Goal: Information Seeking & Learning: Learn about a topic

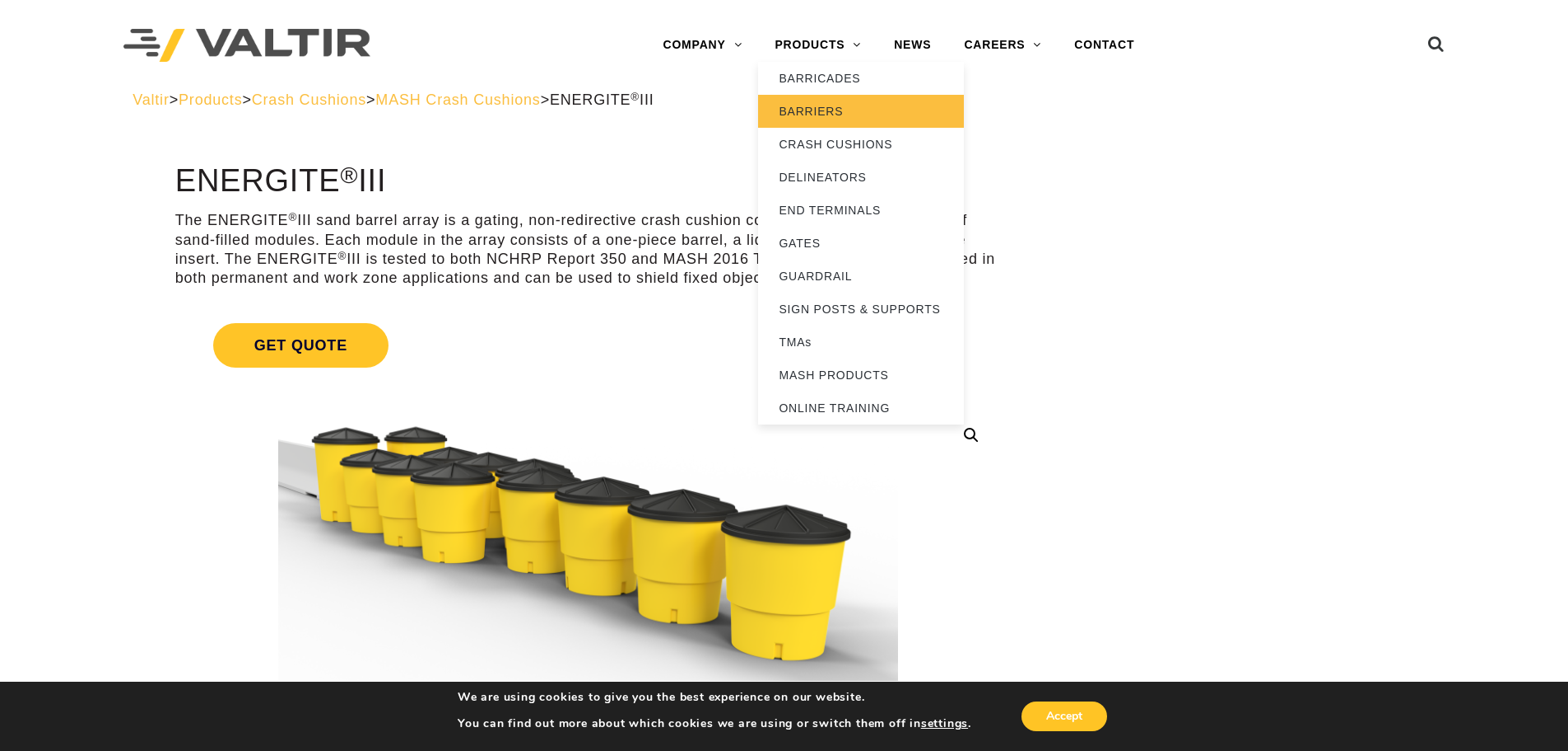
click at [821, 108] on link "BARRIERS" at bounding box center [860, 111] width 206 height 33
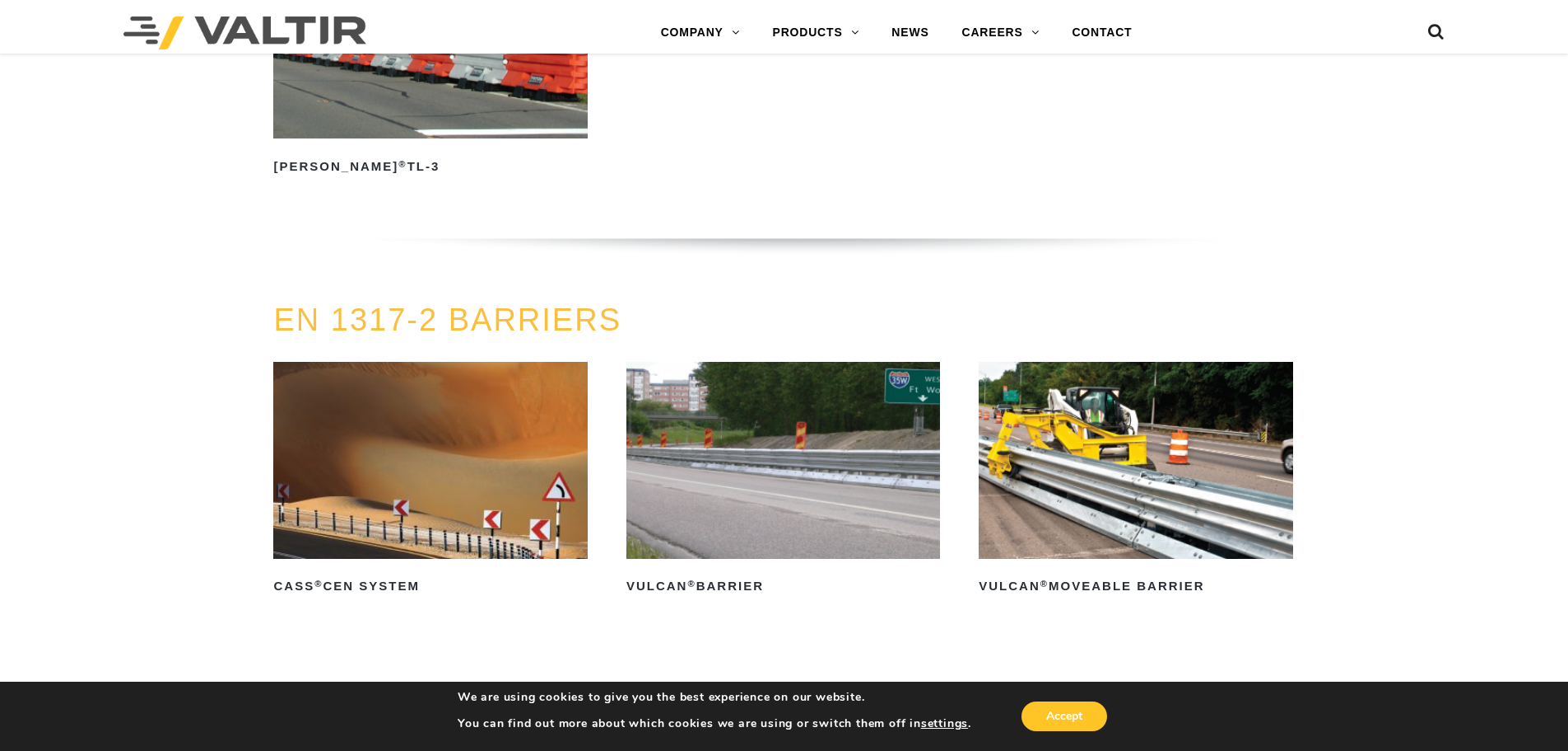
scroll to position [3296, 0]
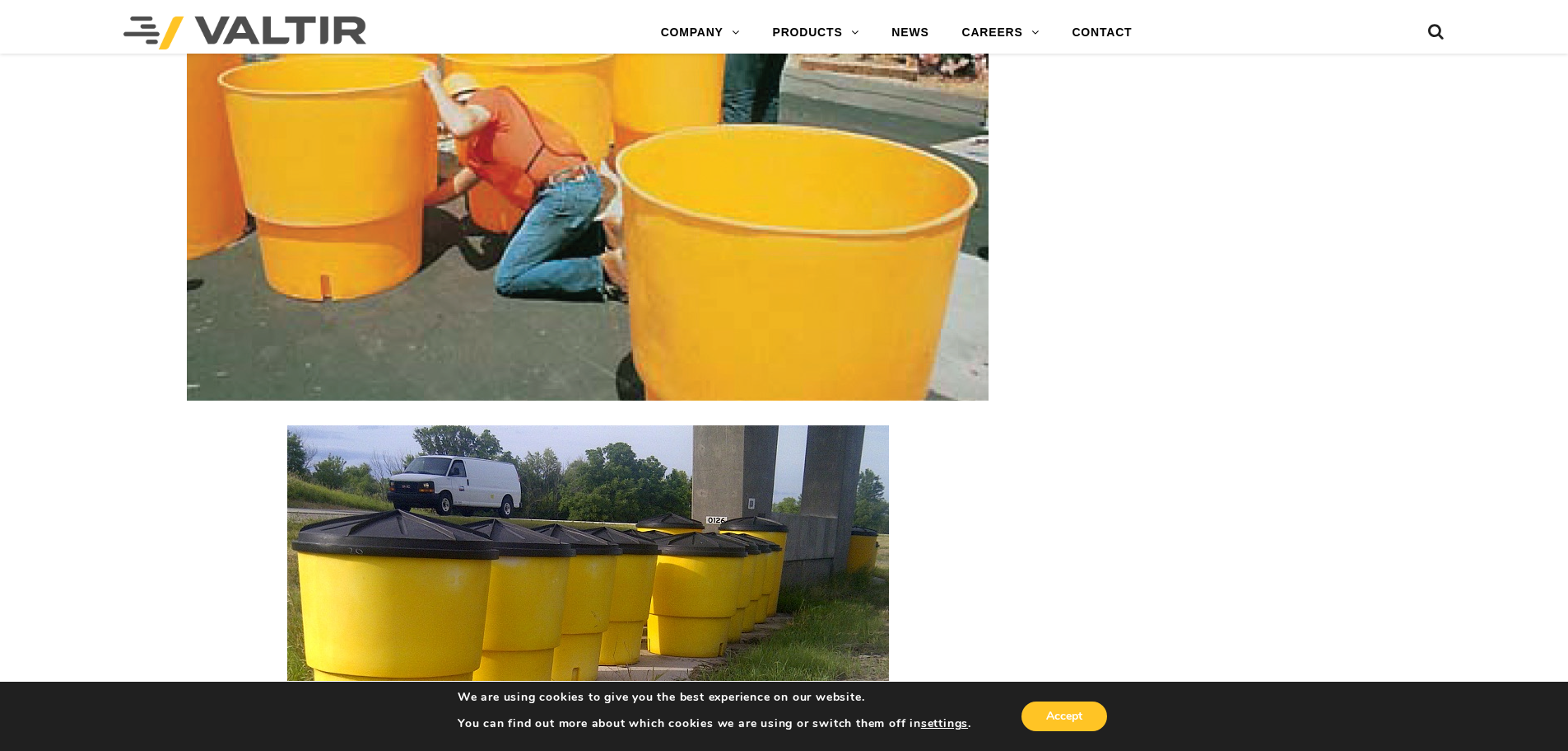
scroll to position [1922, 0]
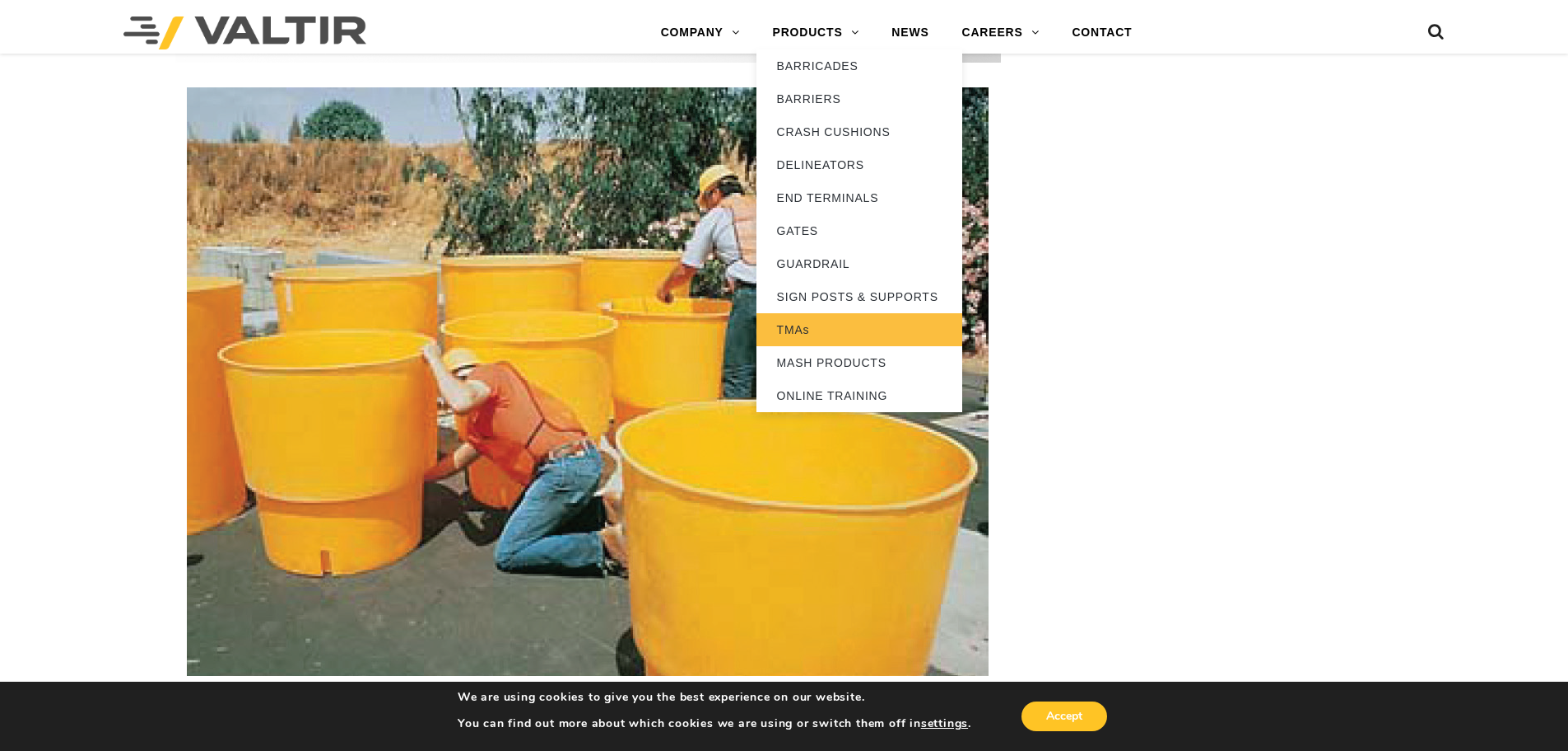
click at [820, 320] on link "TMAs" at bounding box center [859, 329] width 206 height 33
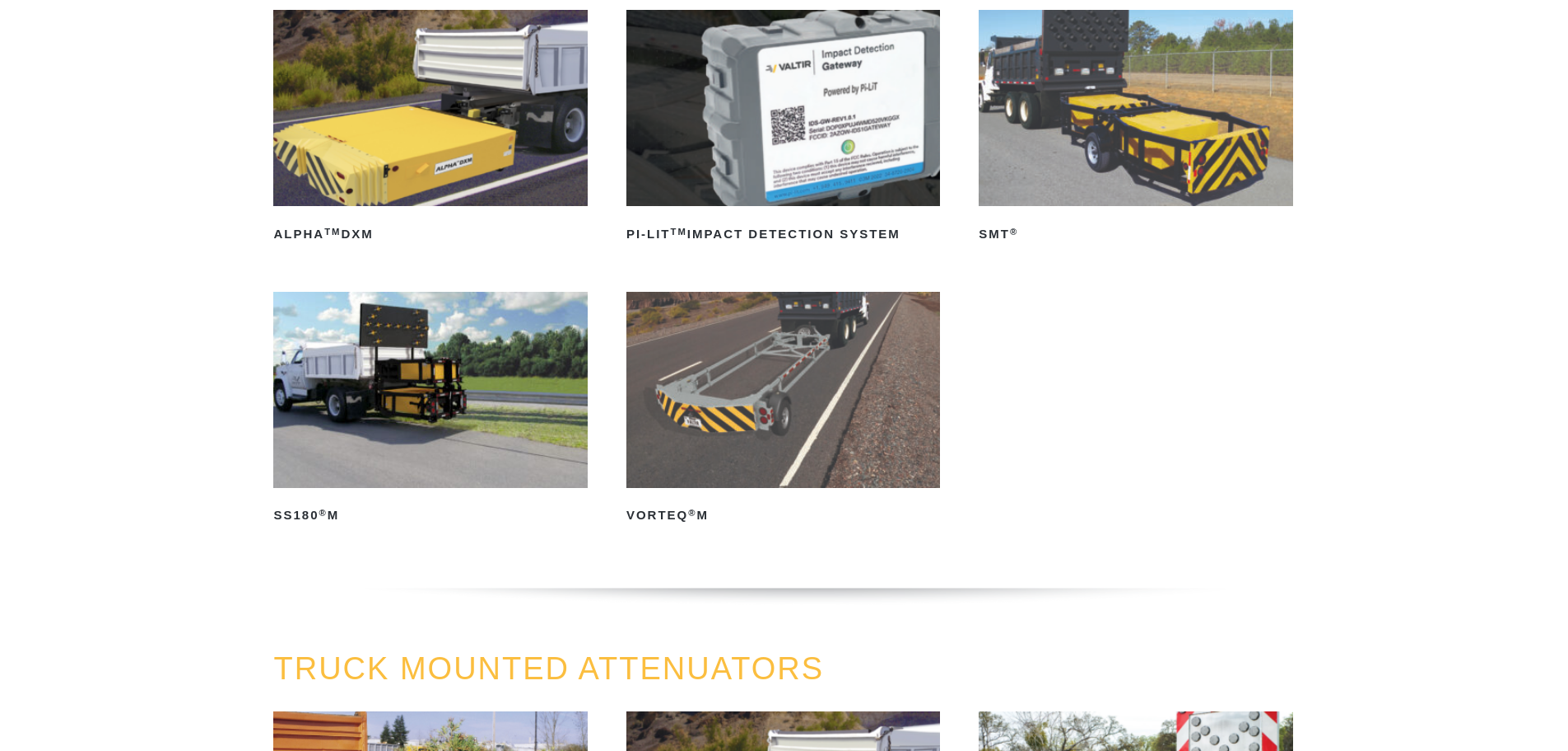
scroll to position [275, 0]
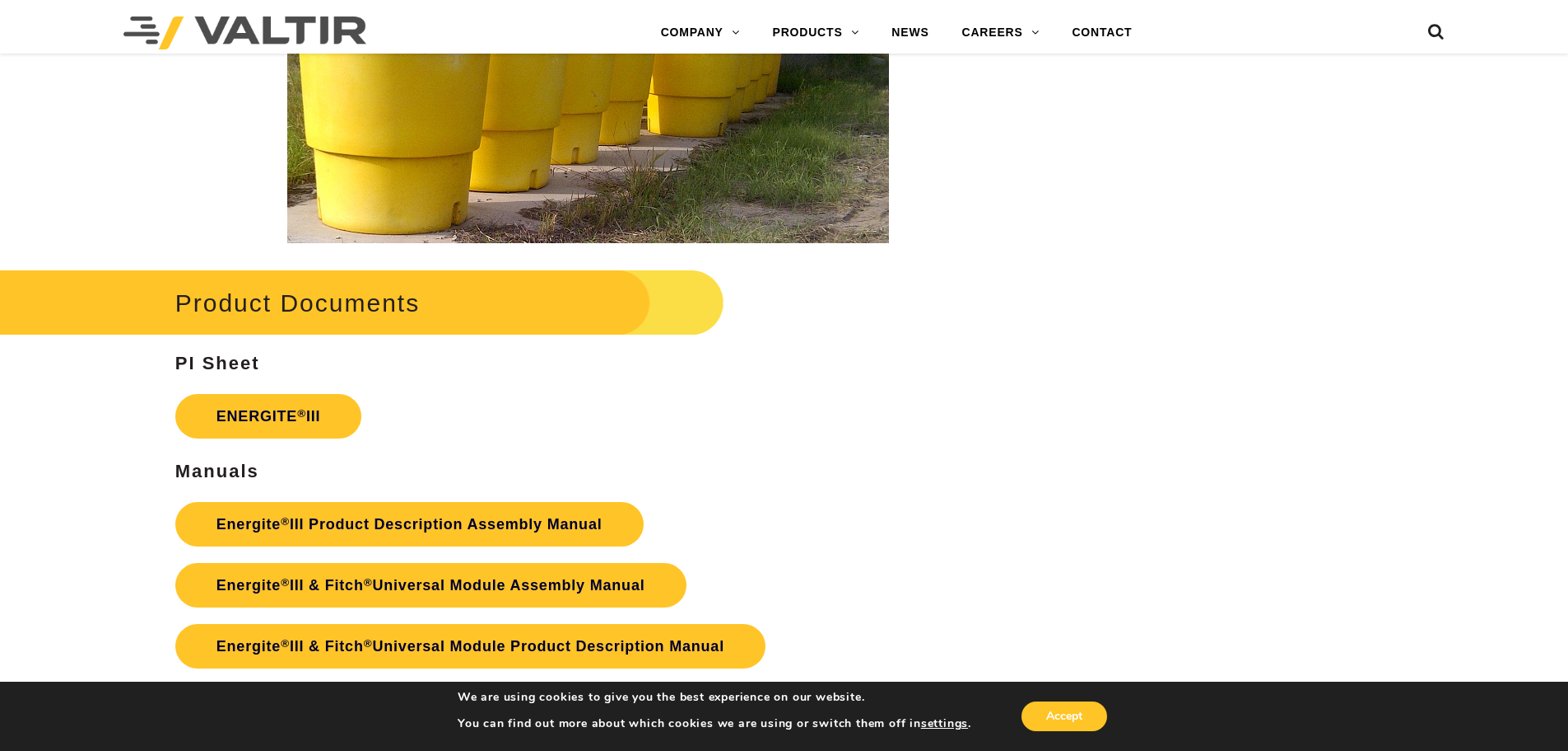
scroll to position [2746, 0]
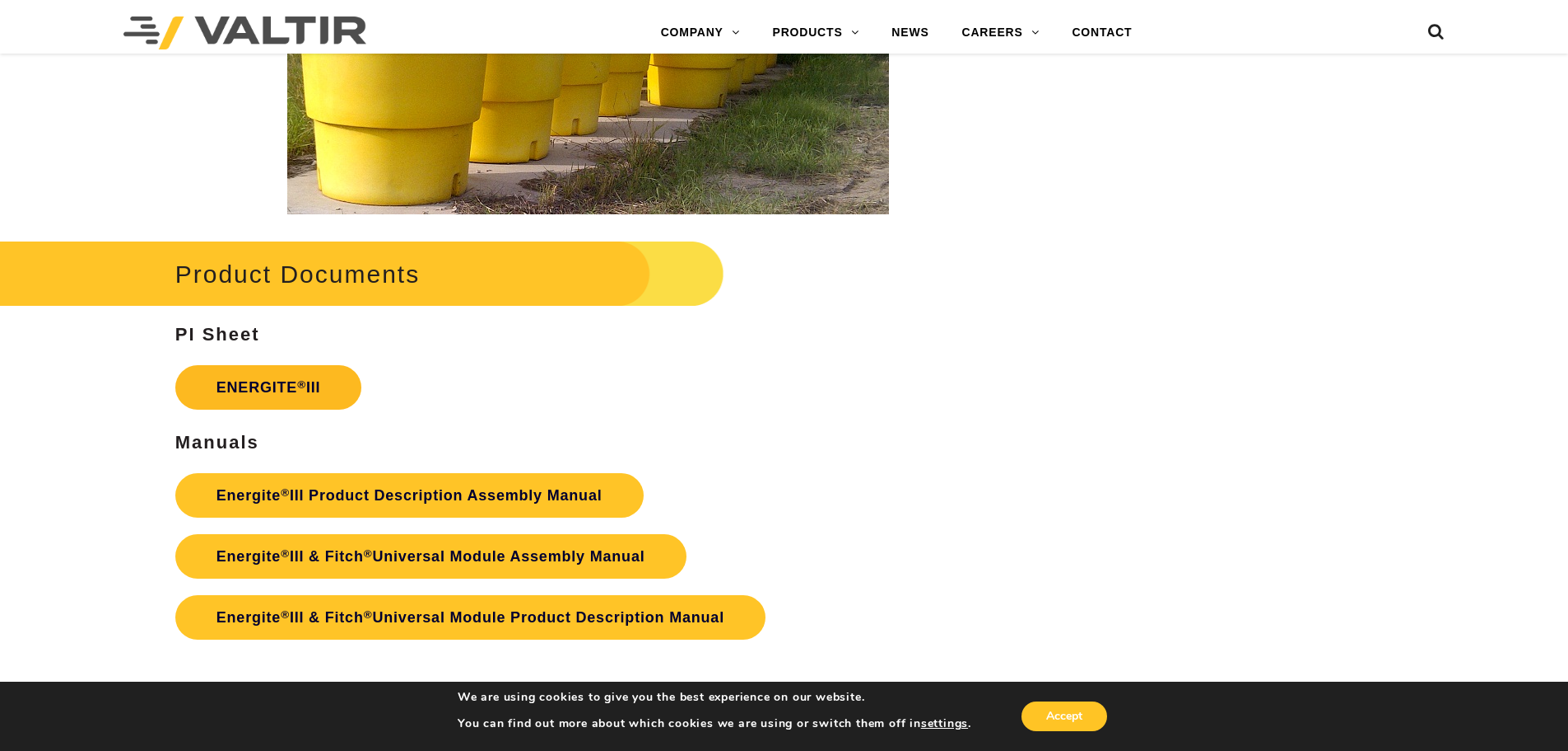
click at [264, 383] on link "ENERGITE ® III" at bounding box center [268, 387] width 186 height 45
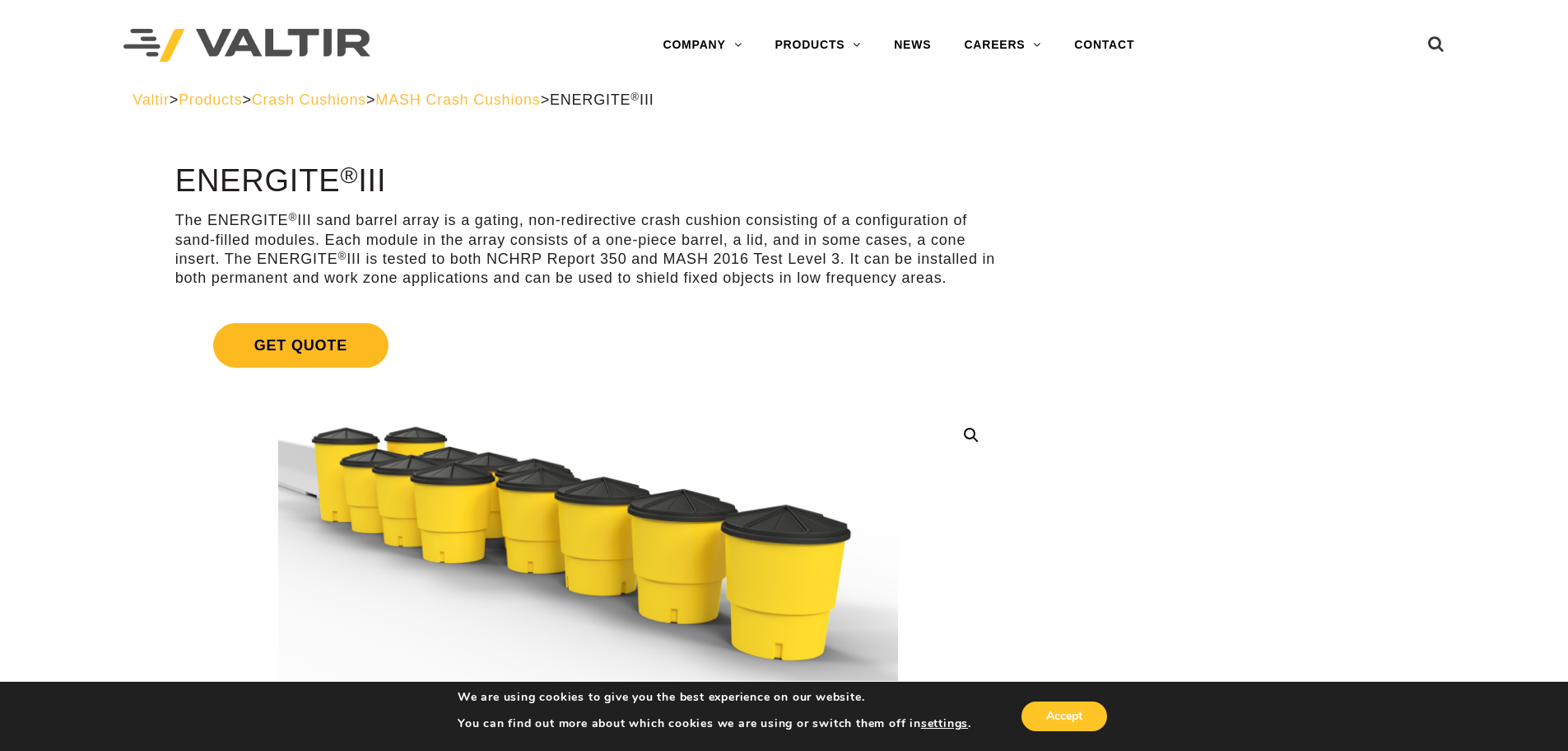
click at [260, 355] on span "Get Quote" at bounding box center [300, 345] width 175 height 45
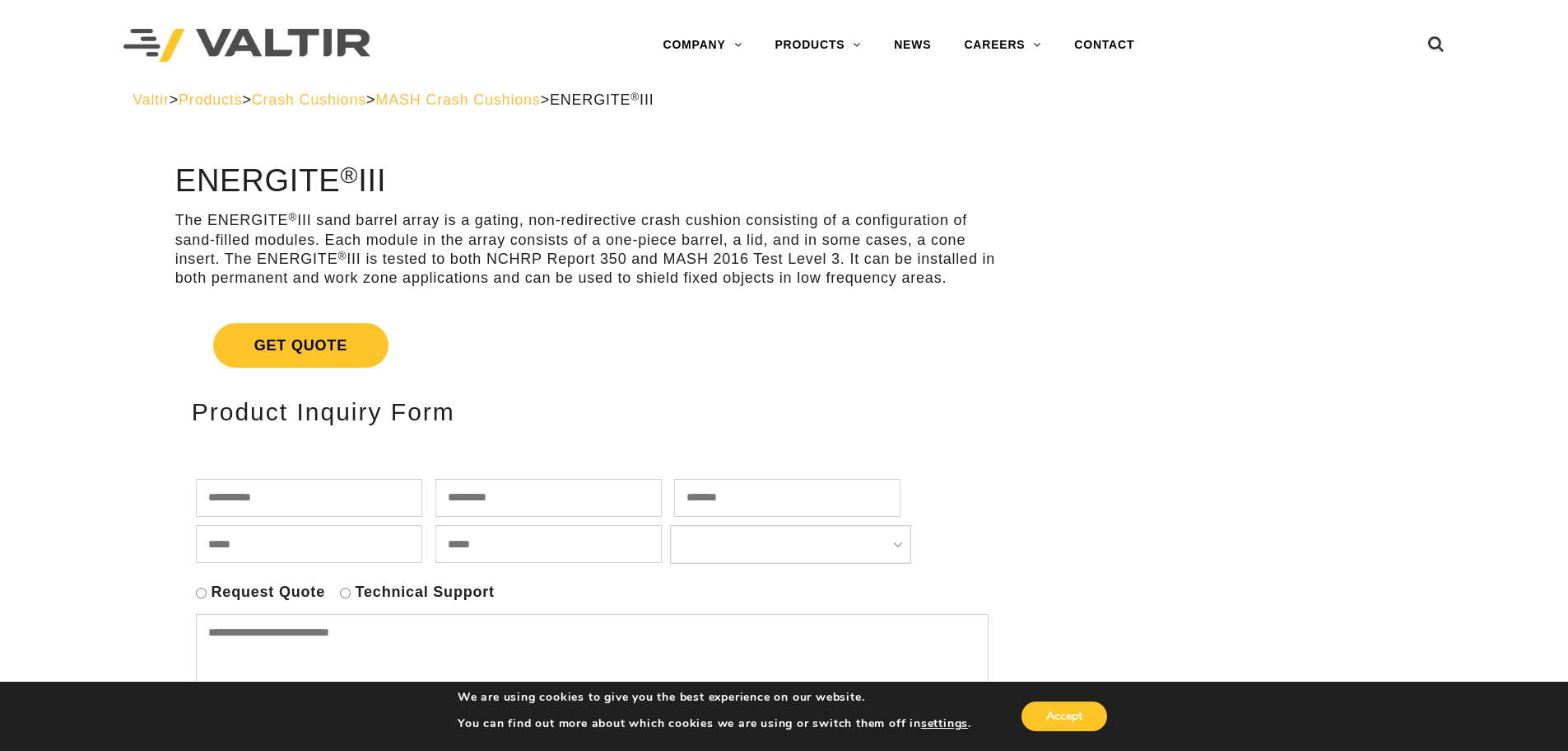
drag, startPoint x: 549, startPoint y: 103, endPoint x: 549, endPoint y: 124, distance: 21.0
click at [540, 103] on span "MASH Crash Cushions" at bounding box center [458, 99] width 164 height 16
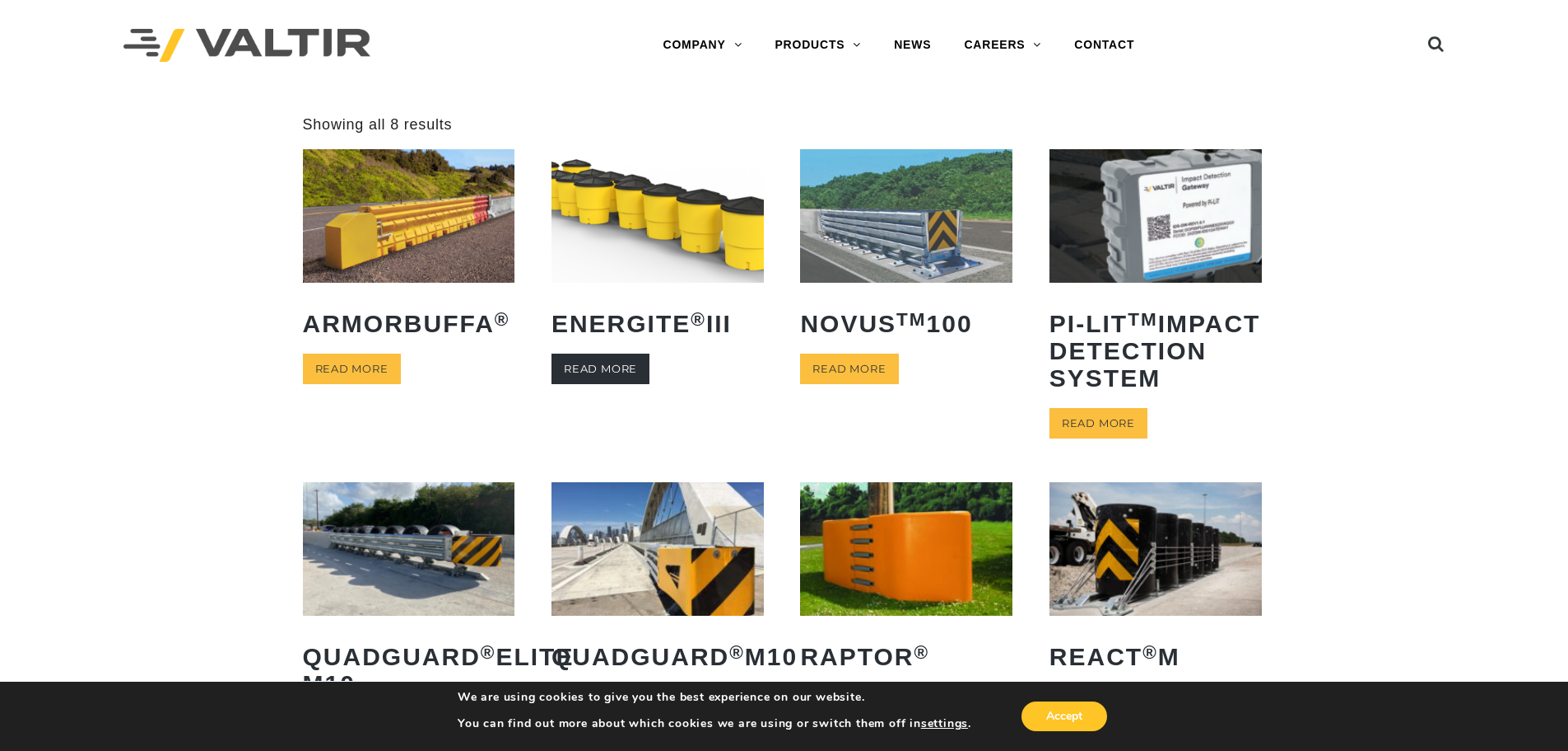
click at [618, 366] on link "Read more" at bounding box center [600, 368] width 98 height 31
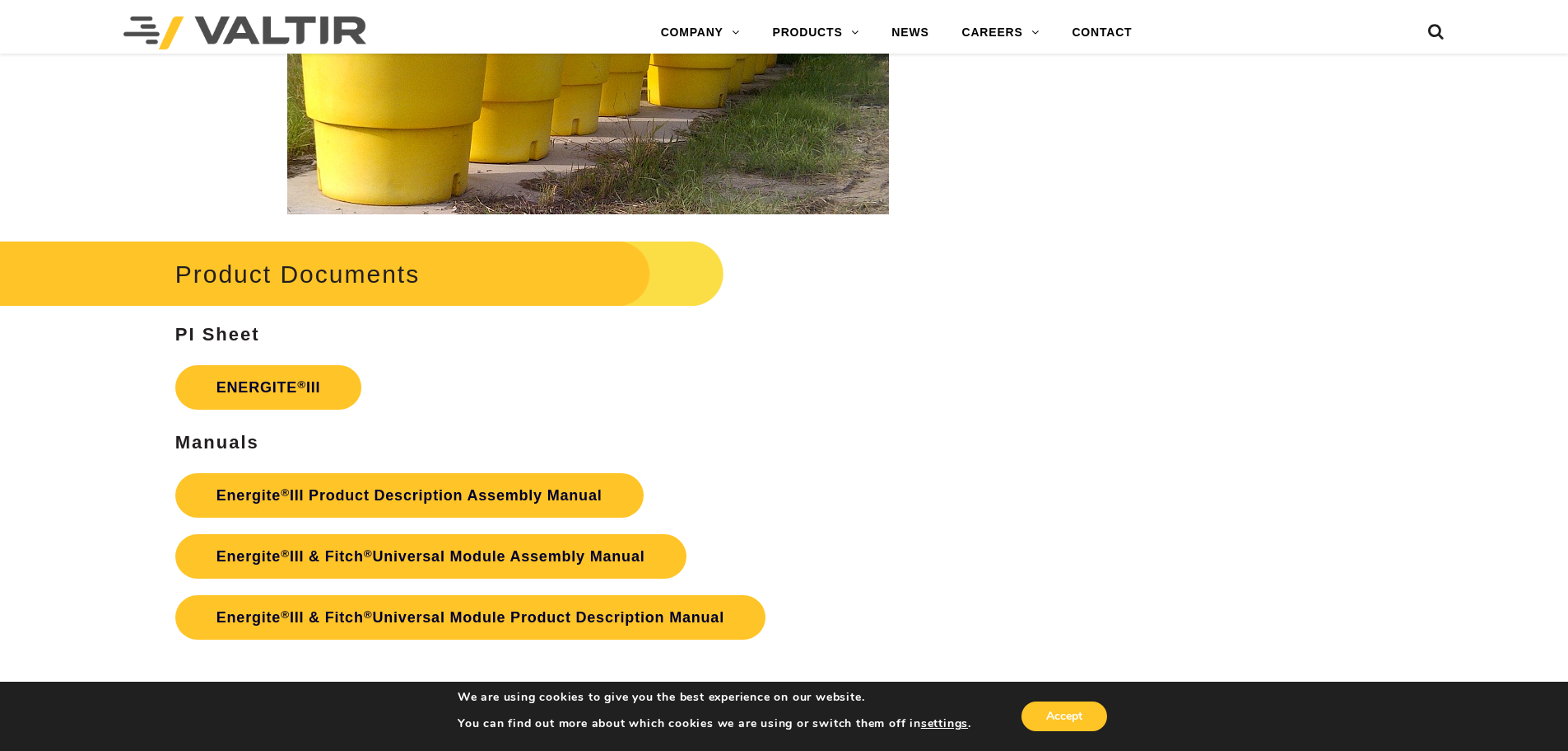
scroll to position [3021, 0]
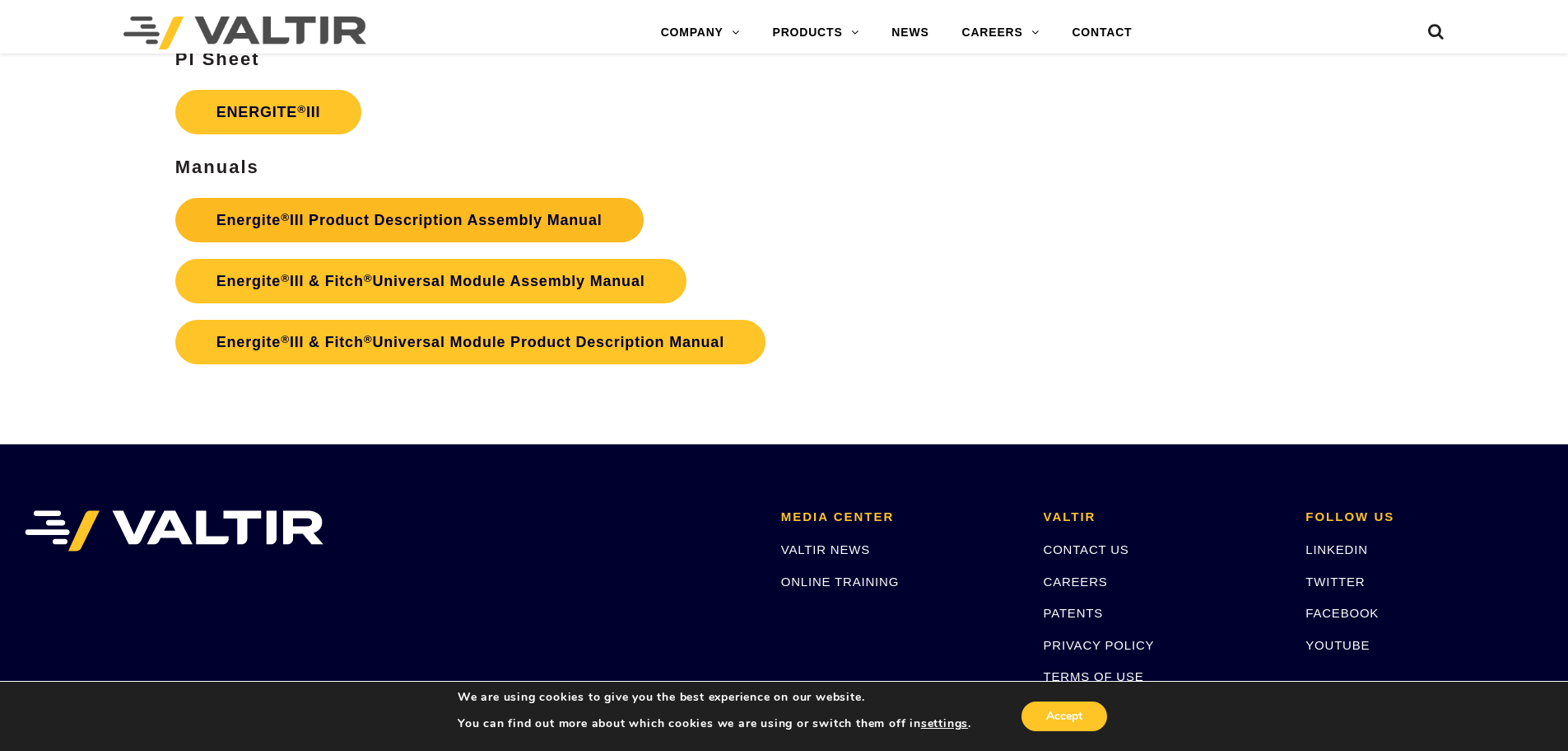
click at [227, 223] on link "Energite ® III Product Description Assembly Manual" at bounding box center [409, 220] width 468 height 45
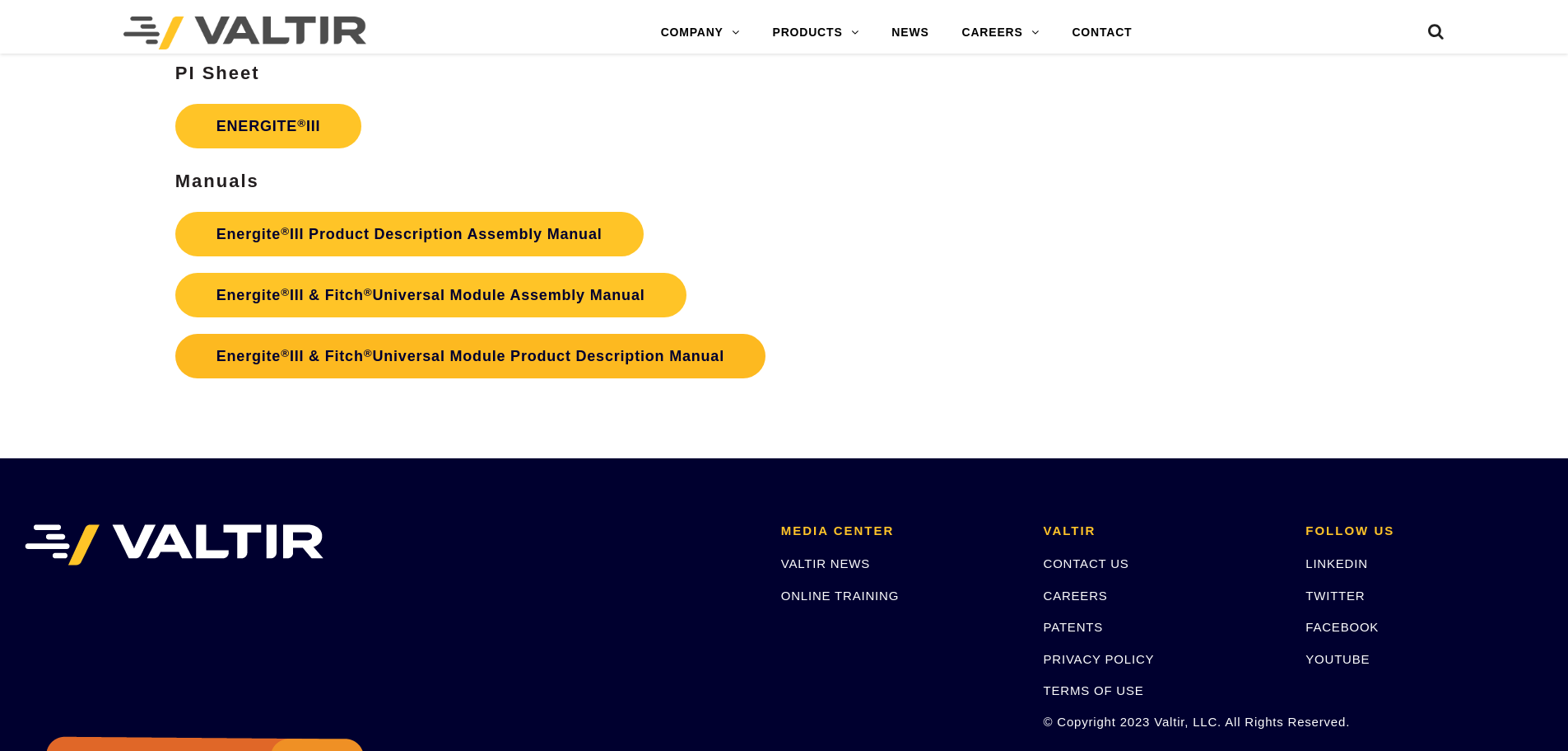
scroll to position [3021, 0]
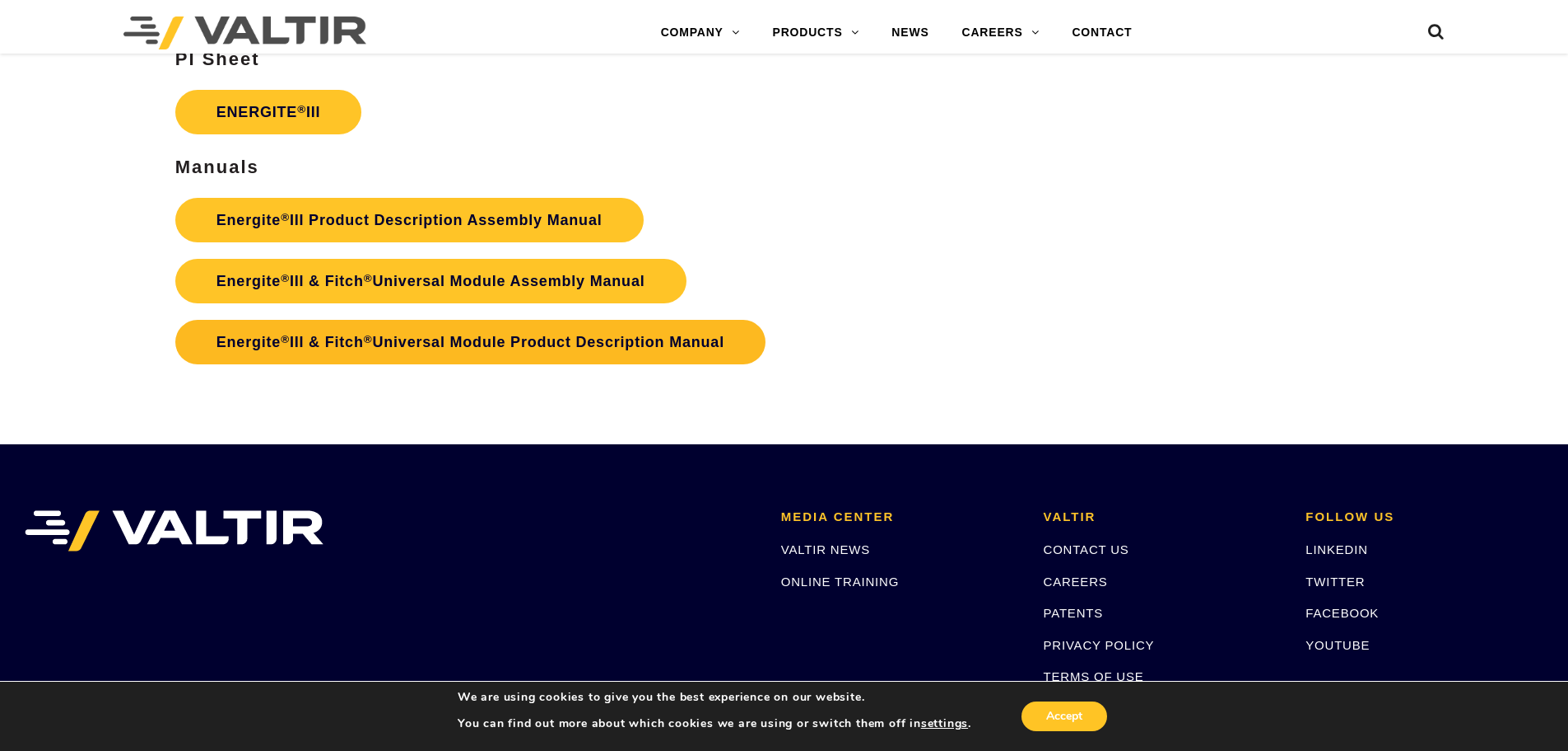
drag, startPoint x: 522, startPoint y: 276, endPoint x: 391, endPoint y: 328, distance: 140.9
click at [391, 328] on link "Energite ® III & Fitch ® Universal Module Product Description Manual" at bounding box center [469, 342] width 590 height 45
